Goal: Transaction & Acquisition: Purchase product/service

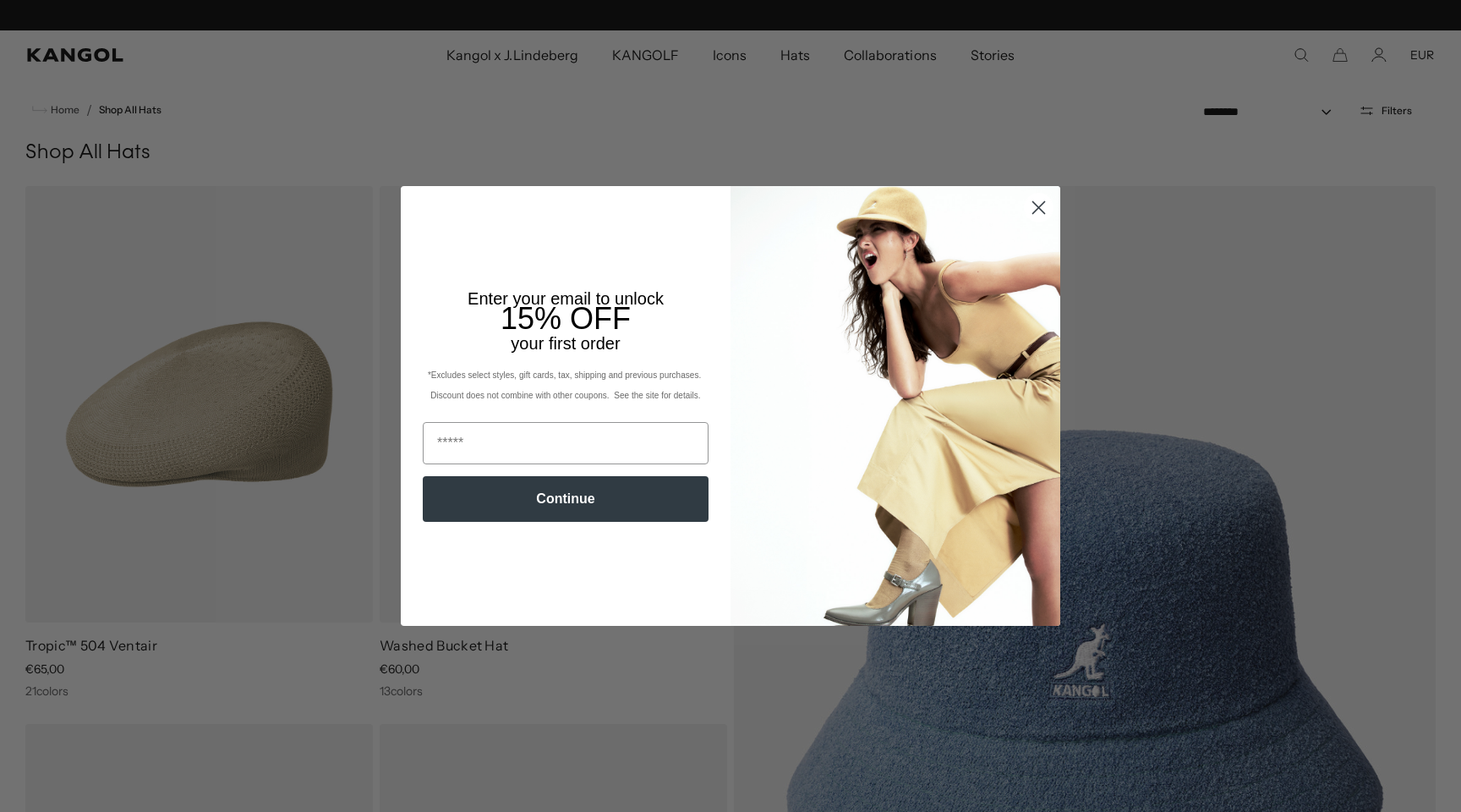
scroll to position [0, 349]
click at [1043, 204] on circle "Close dialog" at bounding box center [1038, 207] width 28 height 28
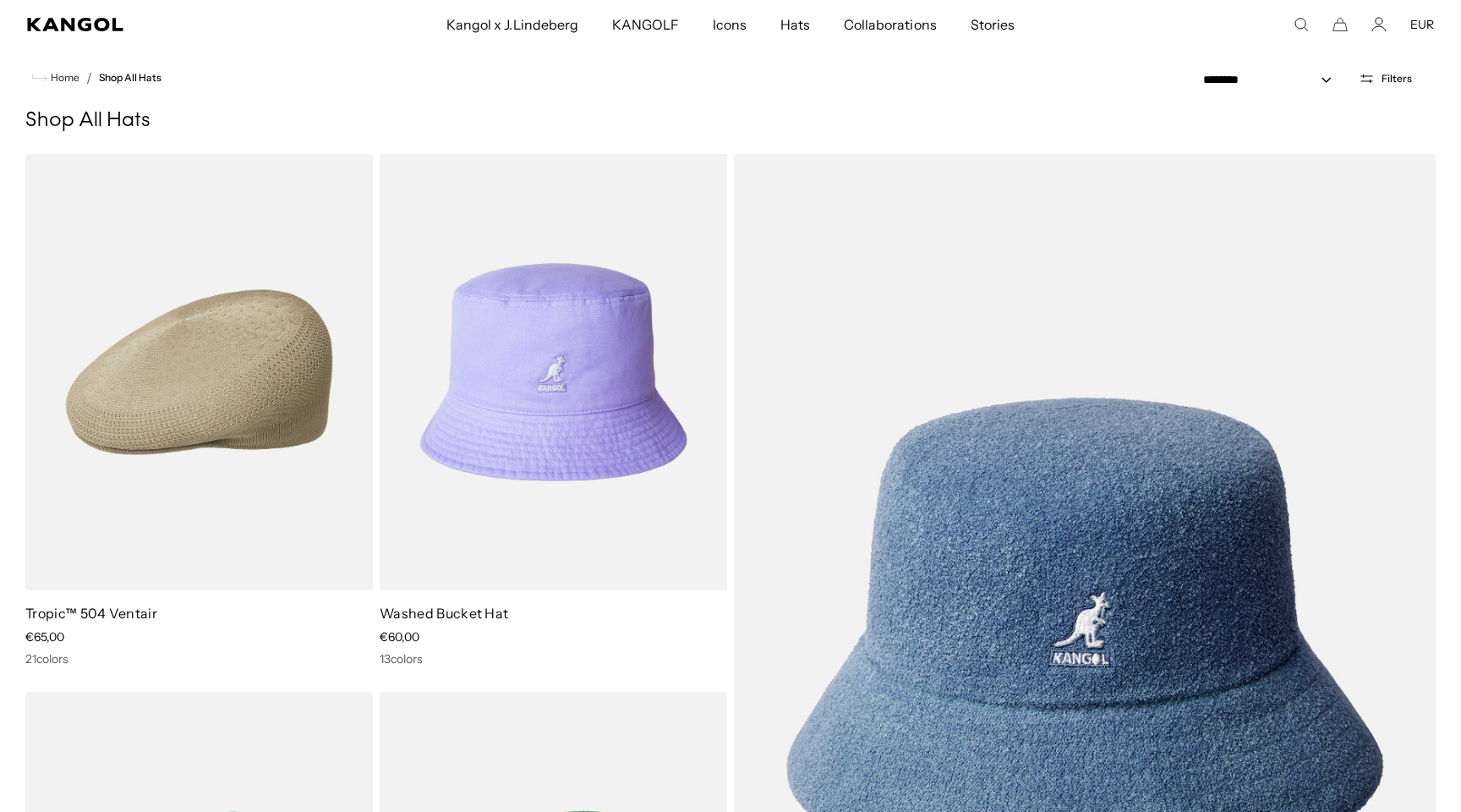
scroll to position [0, 0]
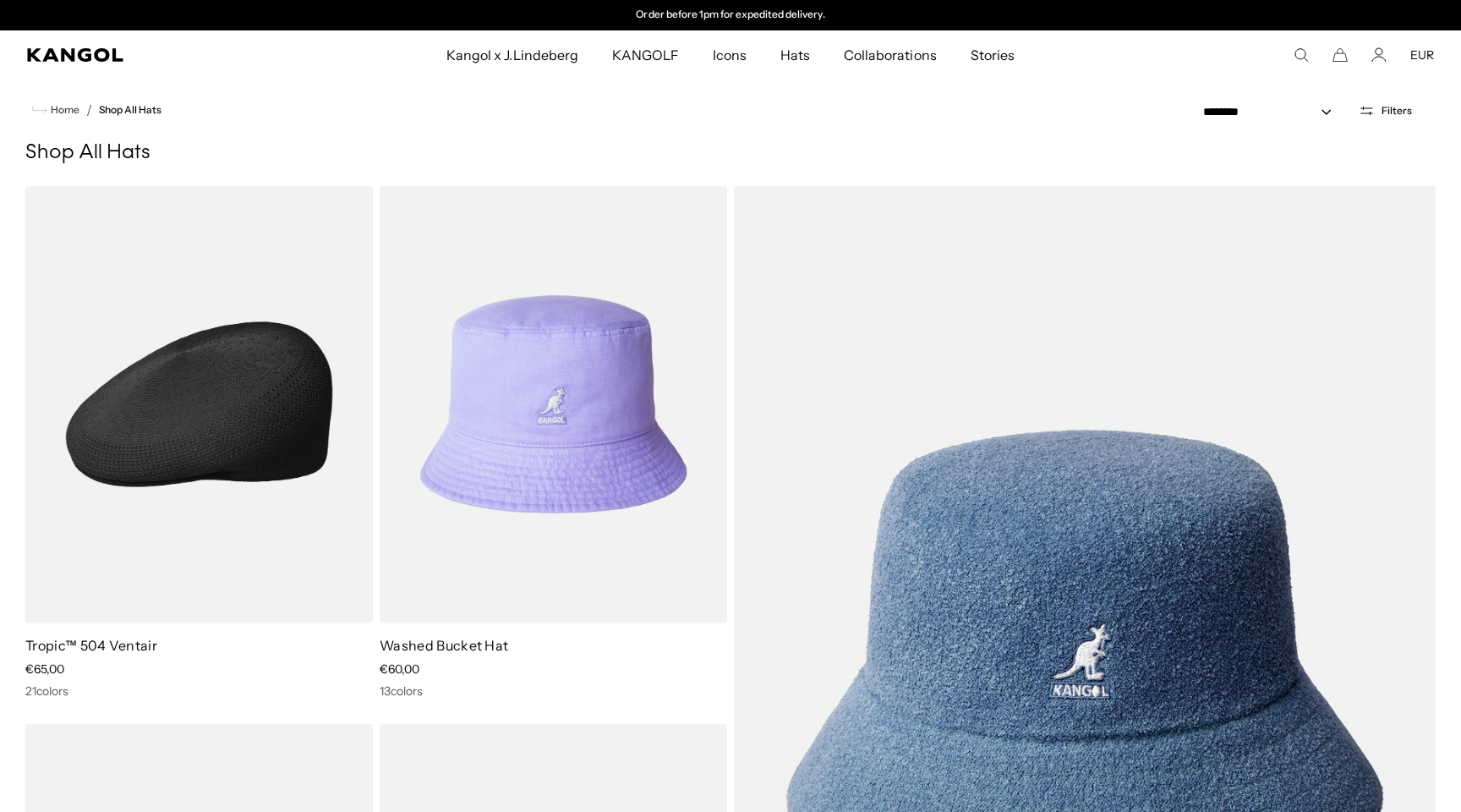
click at [135, 424] on img at bounding box center [199, 404] width 348 height 436
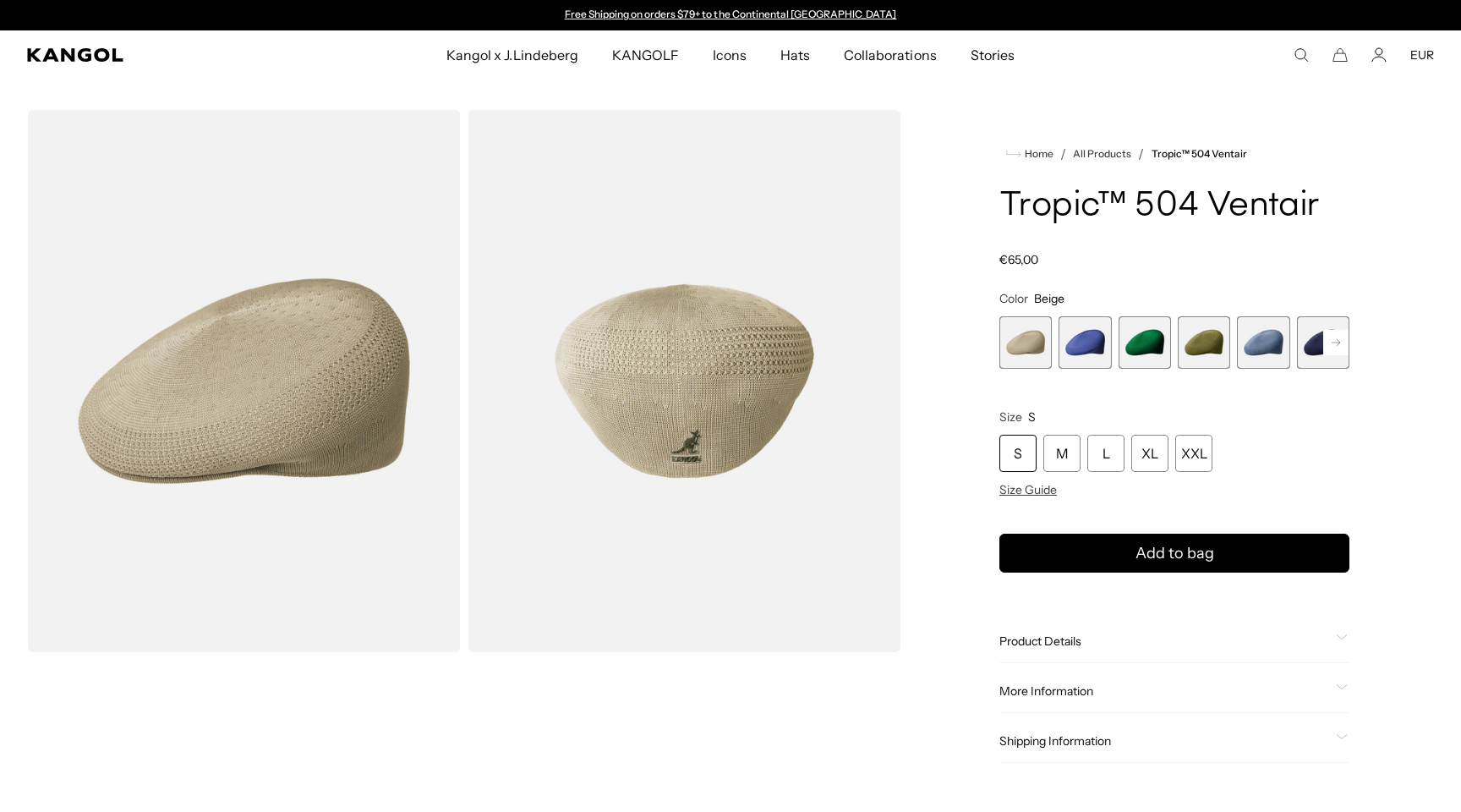
click at [1336, 340] on rect at bounding box center [1336, 342] width 25 height 25
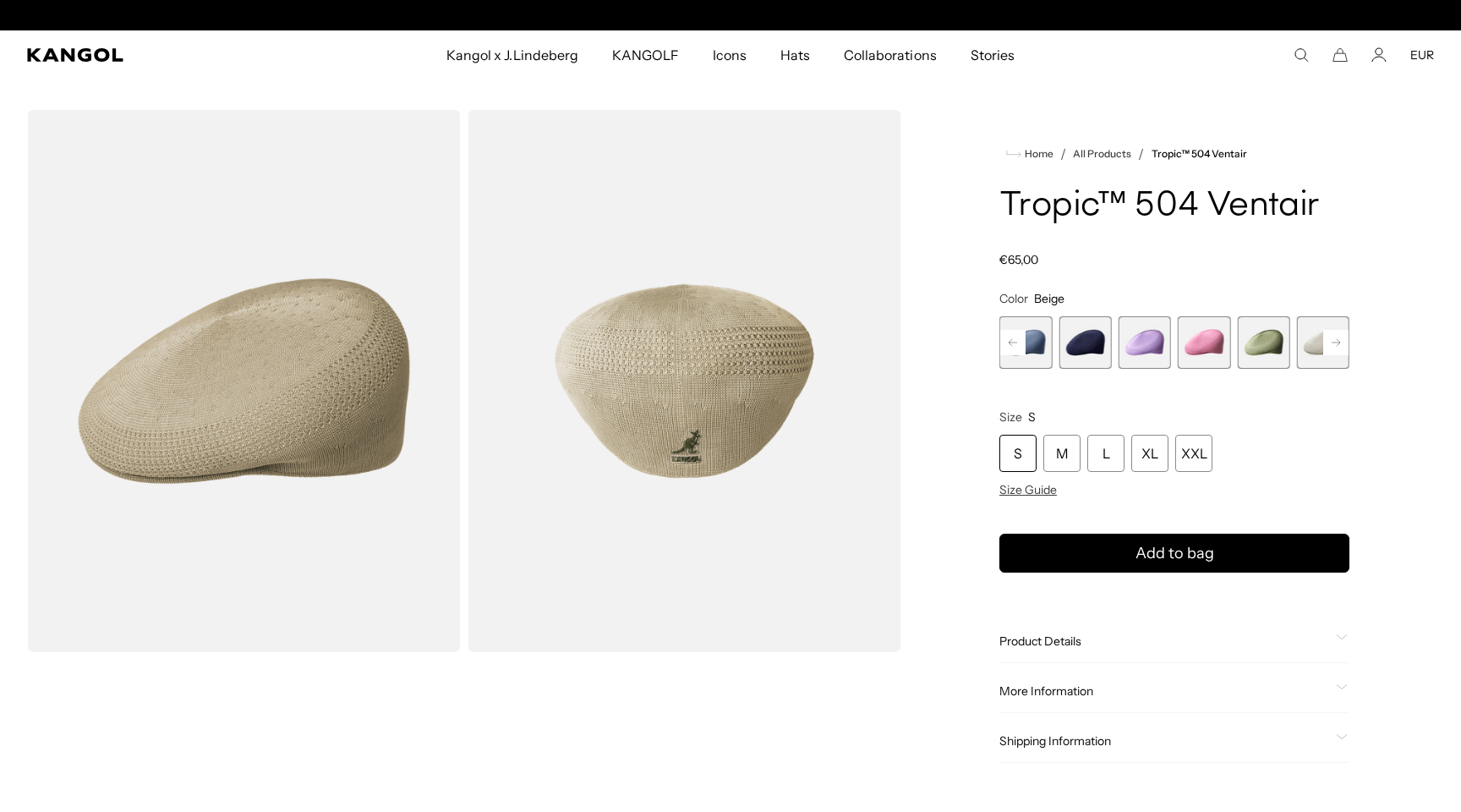
click at [1336, 340] on rect at bounding box center [1336, 342] width 25 height 25
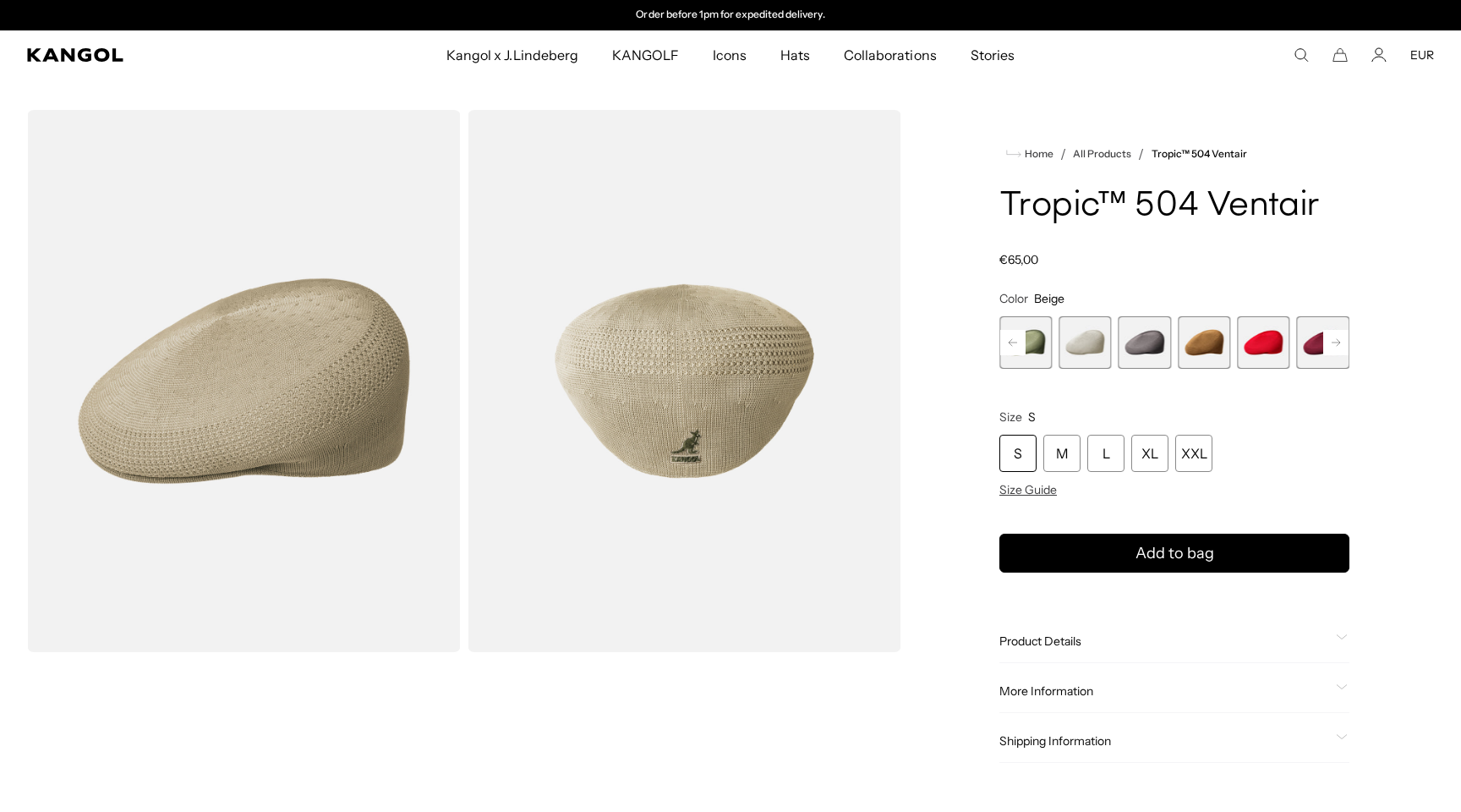
click at [1336, 340] on rect at bounding box center [1336, 342] width 25 height 25
click at [1080, 348] on span "13 of 22" at bounding box center [1085, 342] width 52 height 52
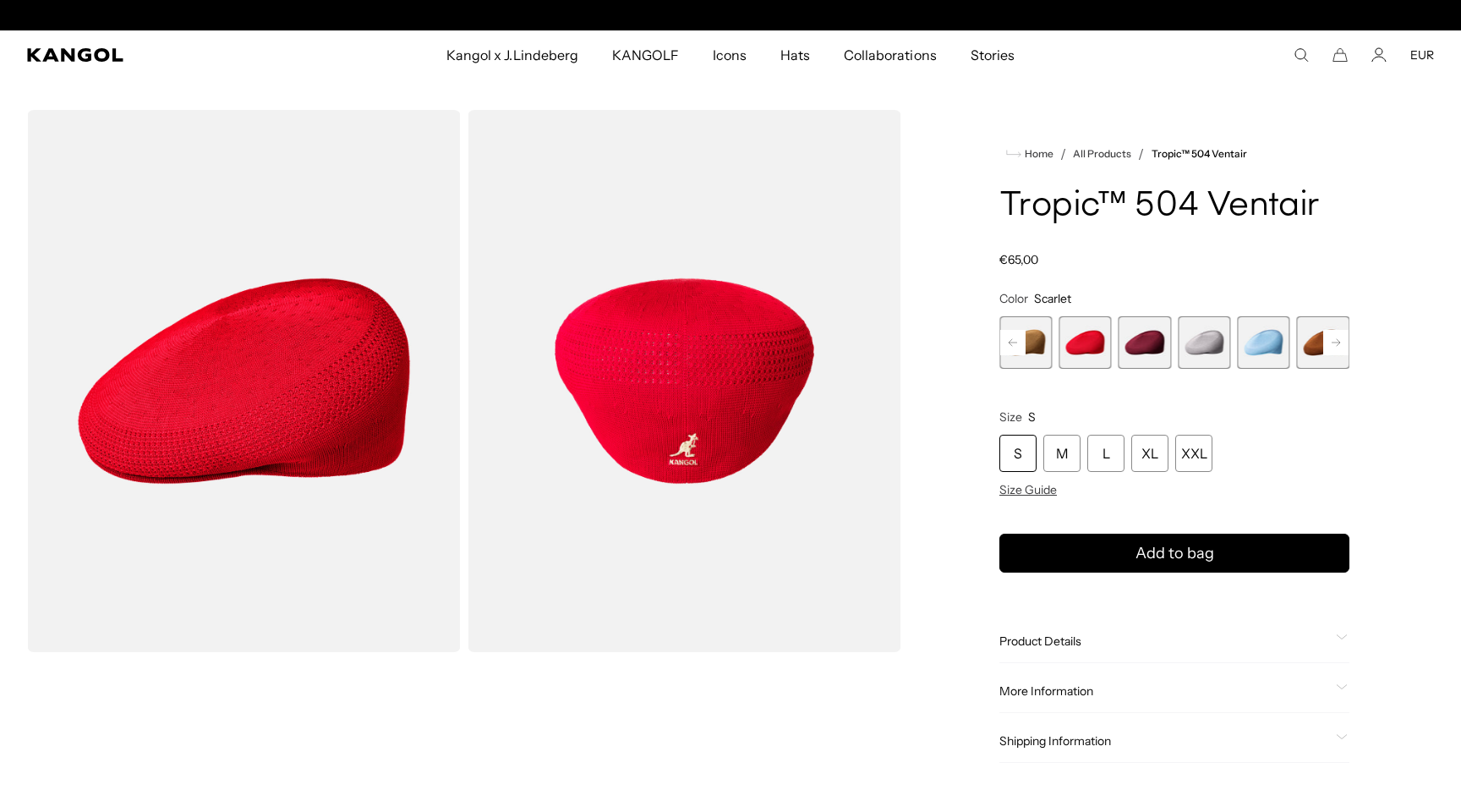
scroll to position [0, 349]
